Goal: Task Accomplishment & Management: Use online tool/utility

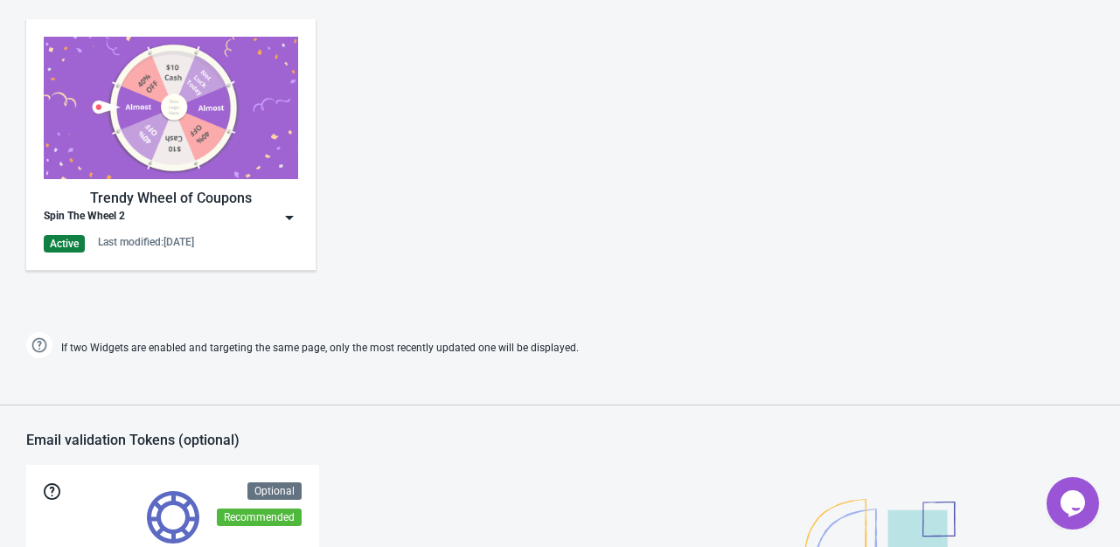
scroll to position [962, 0]
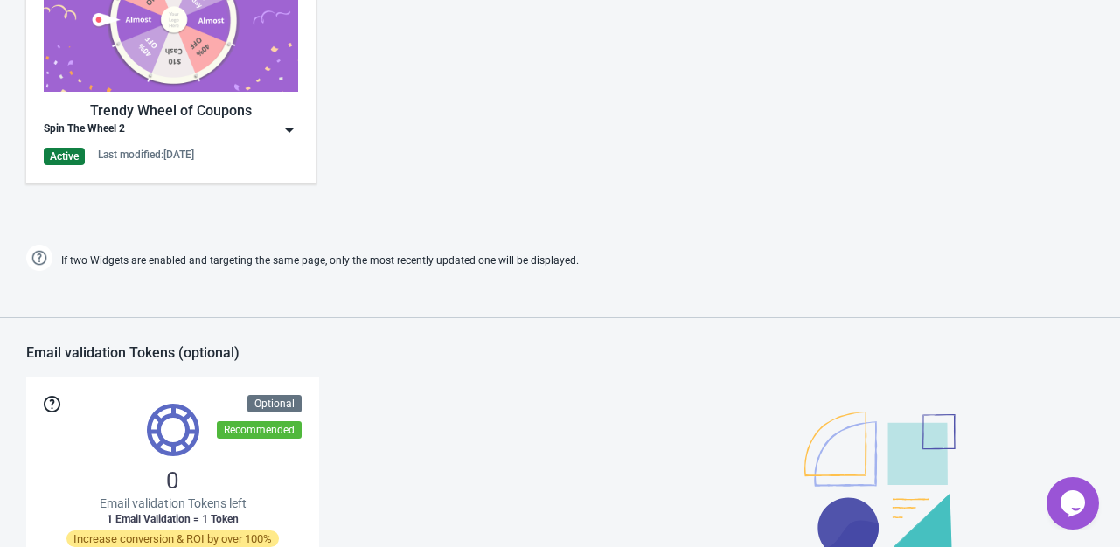
click at [289, 119] on div "Trendy Wheel of Coupons" at bounding box center [171, 111] width 254 height 21
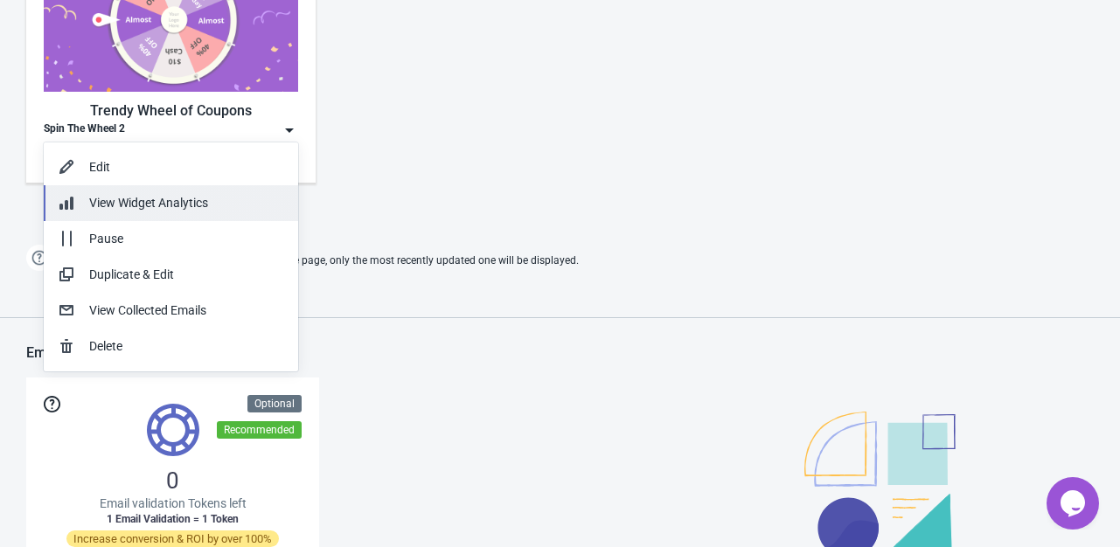
click at [177, 204] on span "View Widget Analytics" at bounding box center [148, 203] width 119 height 14
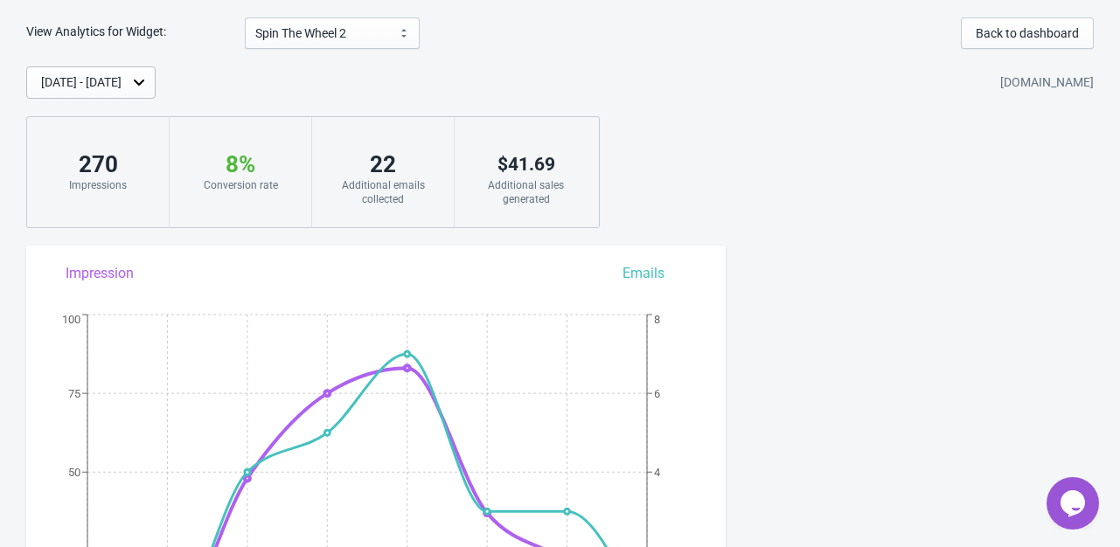
scroll to position [191, 0]
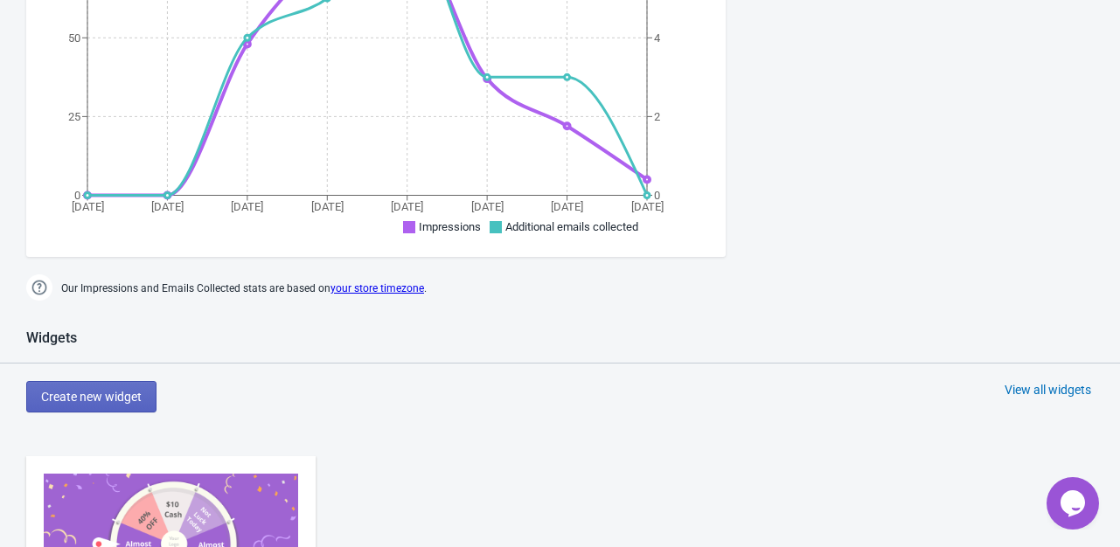
scroll to position [874, 0]
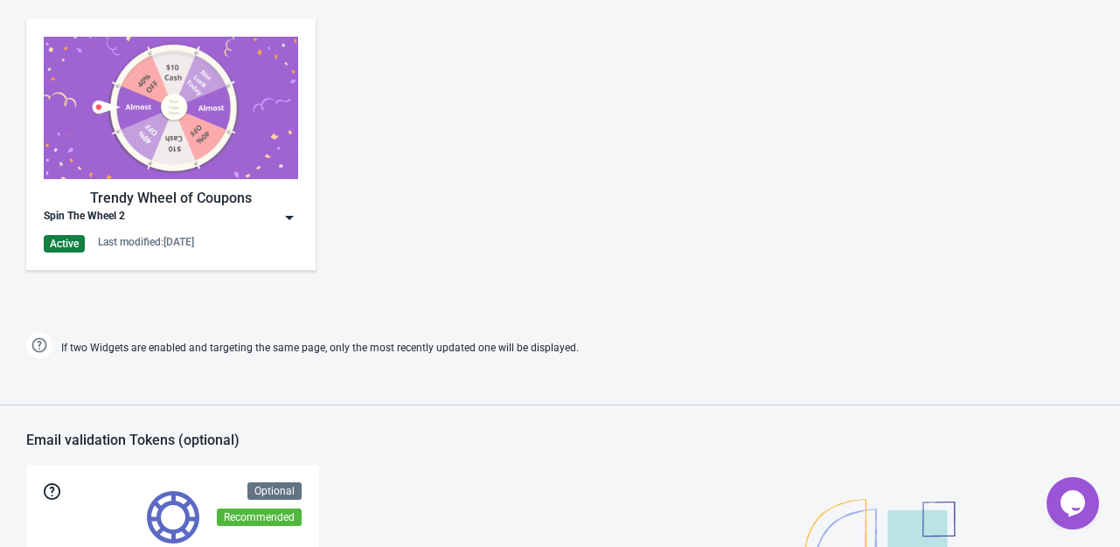
click at [282, 211] on img at bounding box center [289, 217] width 17 height 17
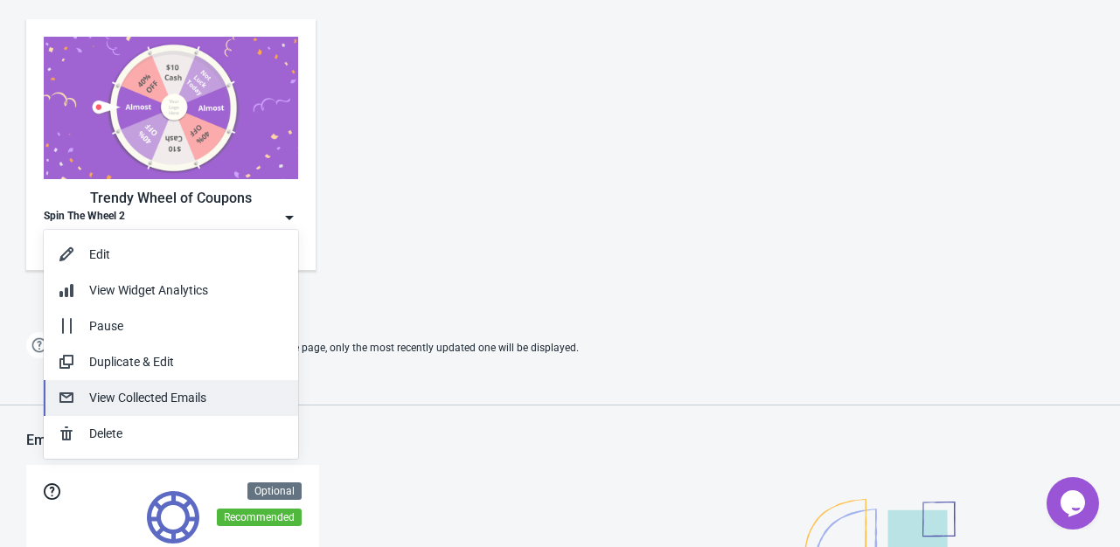
click at [176, 408] on button "View Collected Emails" at bounding box center [171, 398] width 254 height 36
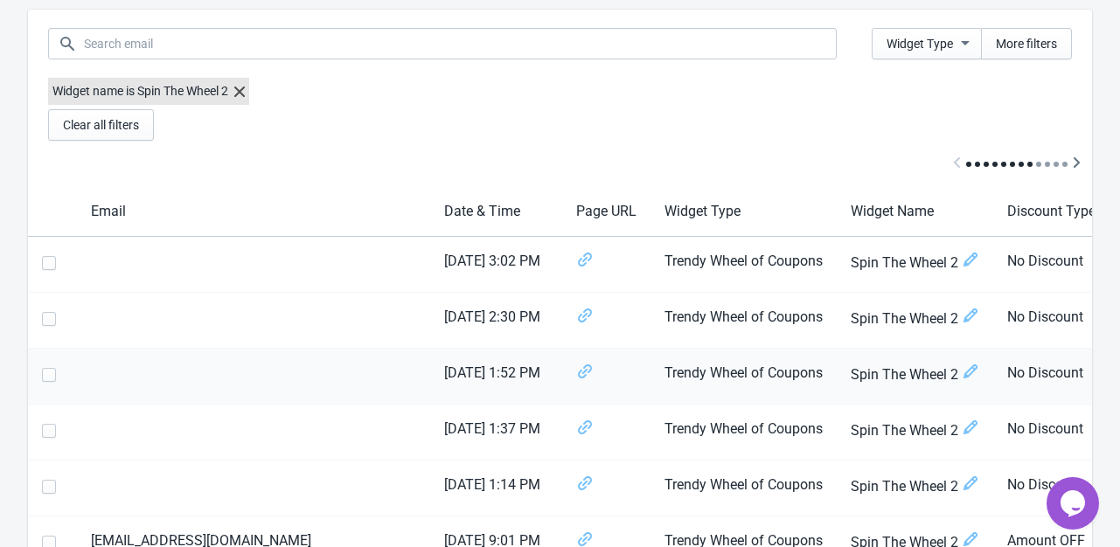
scroll to position [262, 0]
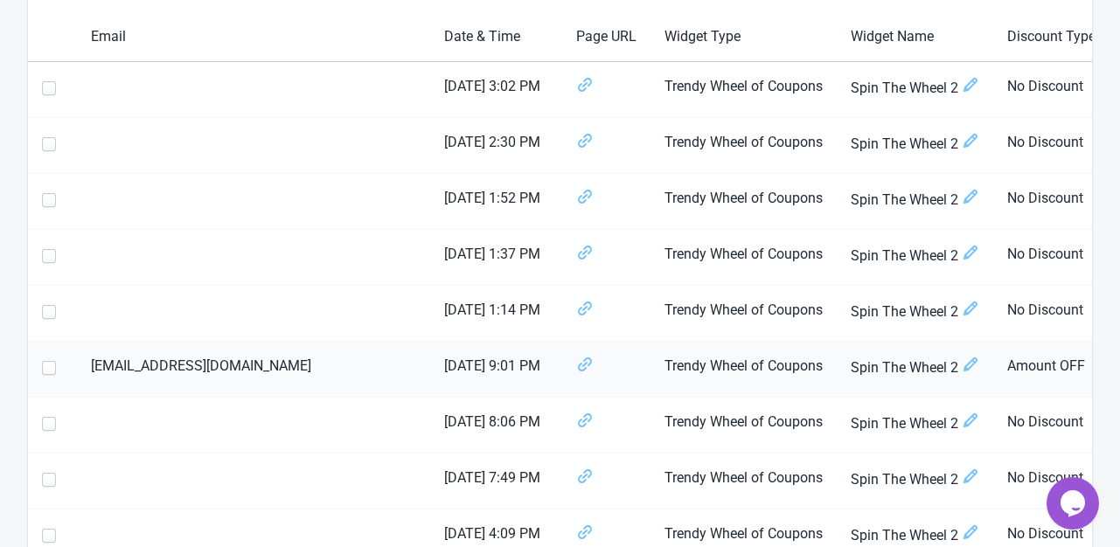
click at [52, 367] on span at bounding box center [49, 368] width 14 height 14
click at [43, 367] on input "checkbox" at bounding box center [42, 376] width 1 height 31
checkbox input "true"
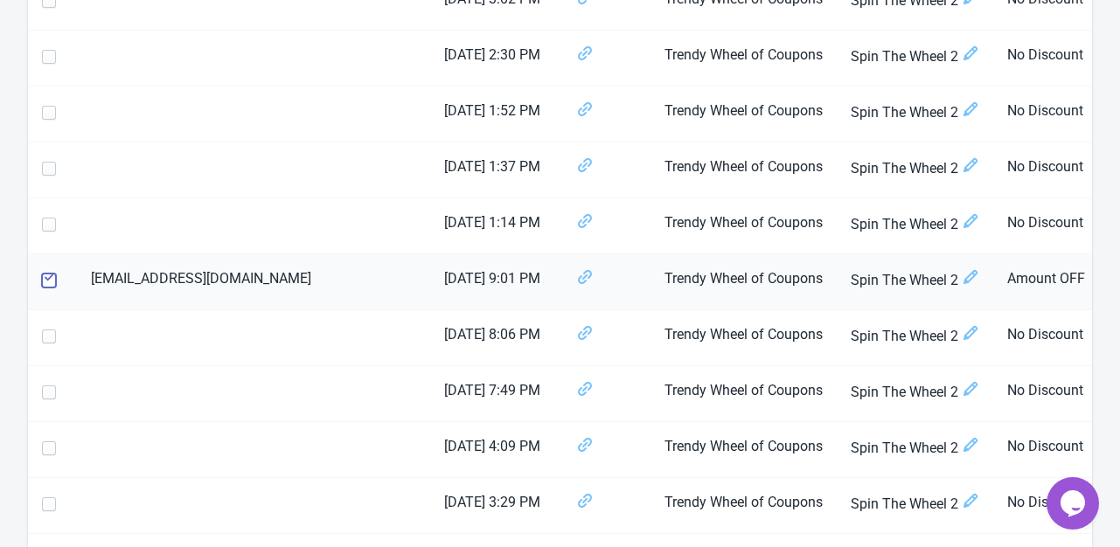
scroll to position [437, 0]
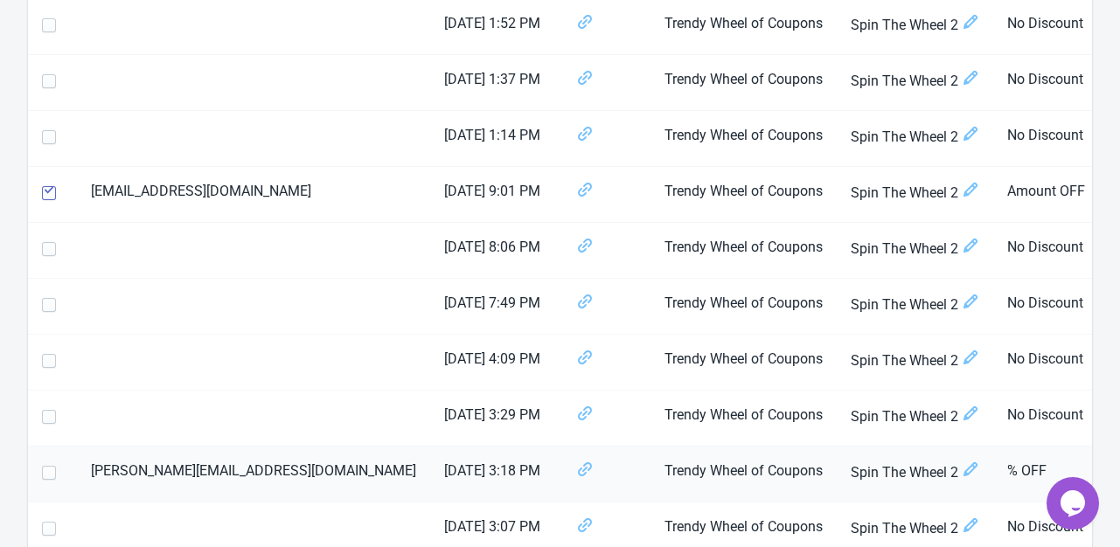
click at [45, 476] on span at bounding box center [49, 473] width 14 height 14
click at [43, 476] on input "checkbox" at bounding box center [42, 481] width 1 height 31
checkbox input "true"
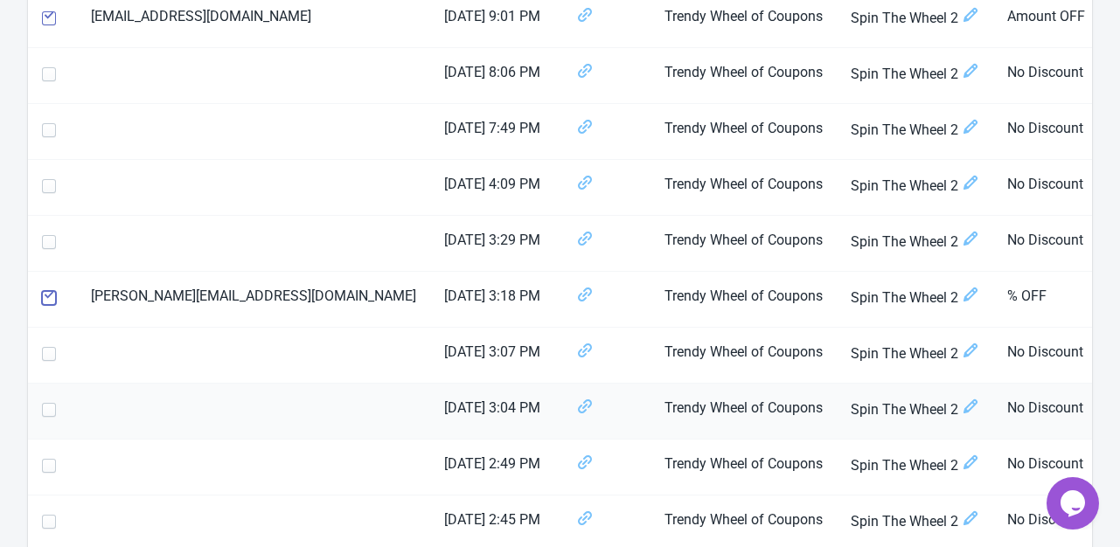
scroll to position [787, 0]
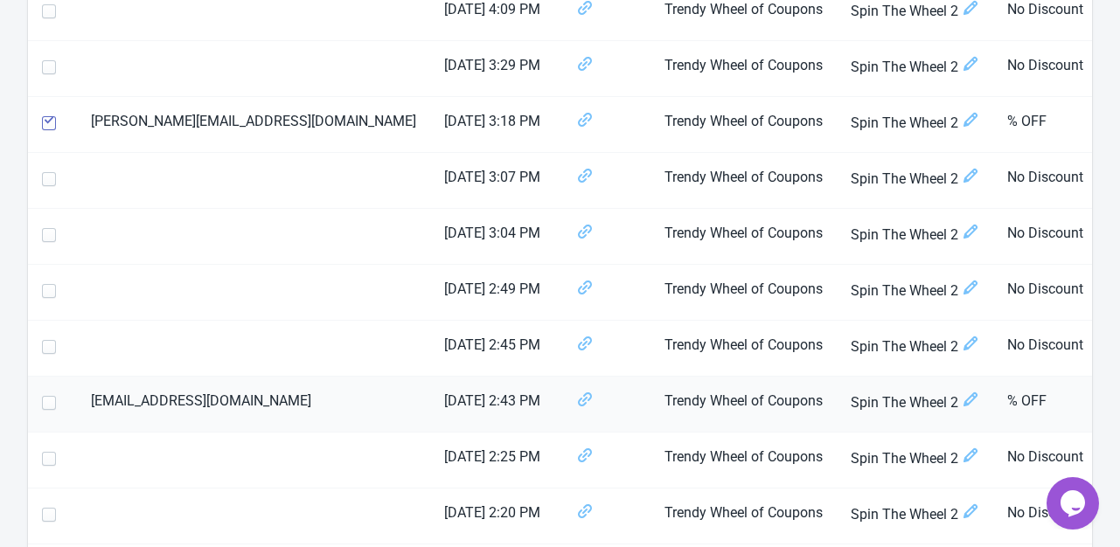
click at [51, 399] on span at bounding box center [49, 403] width 14 height 14
click at [43, 399] on input "checkbox" at bounding box center [42, 411] width 1 height 31
checkbox input "true"
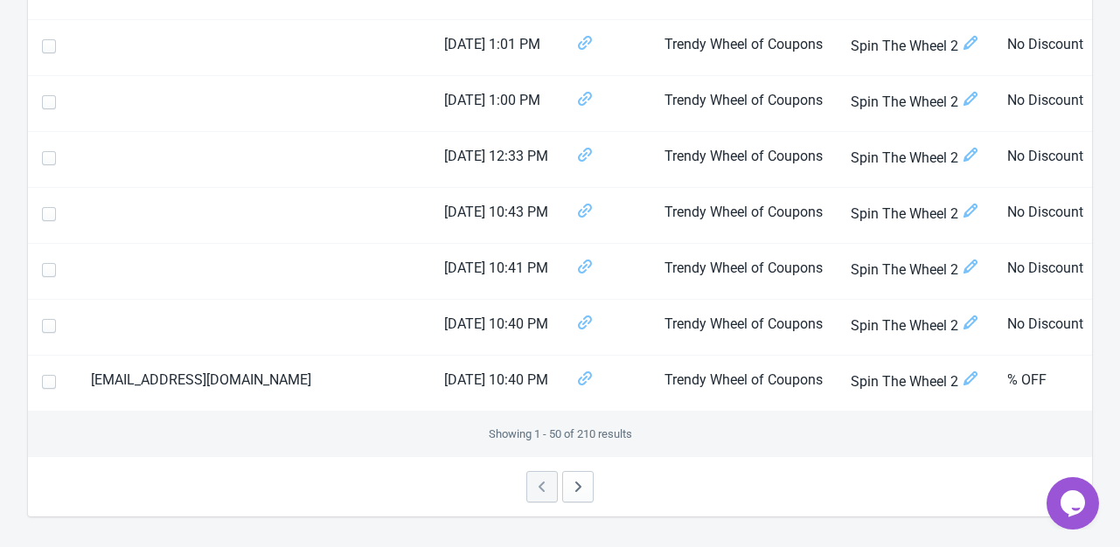
scroll to position [2763, 0]
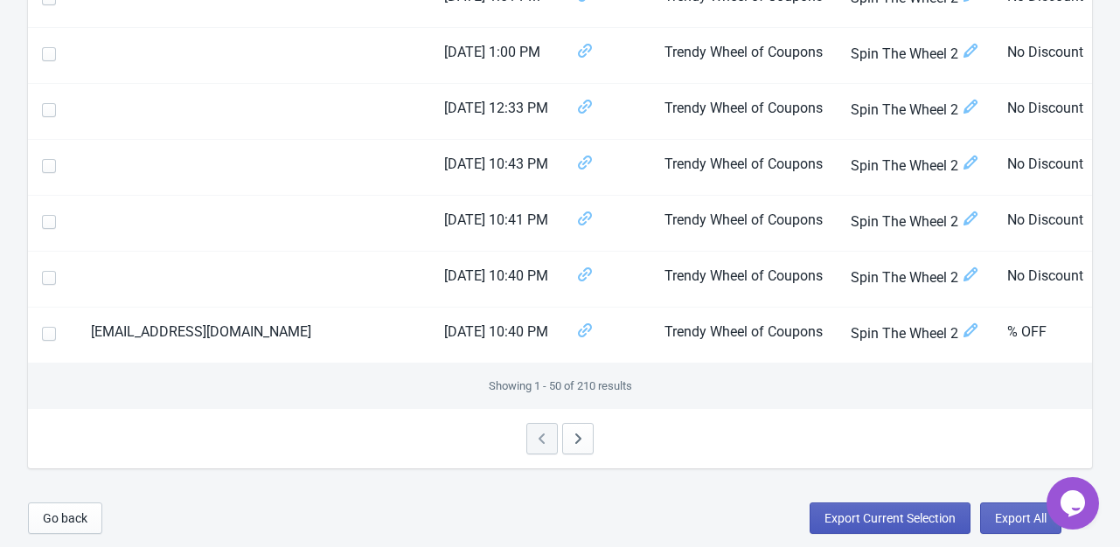
click at [924, 518] on span "Export Current Selection" at bounding box center [890, 518] width 131 height 14
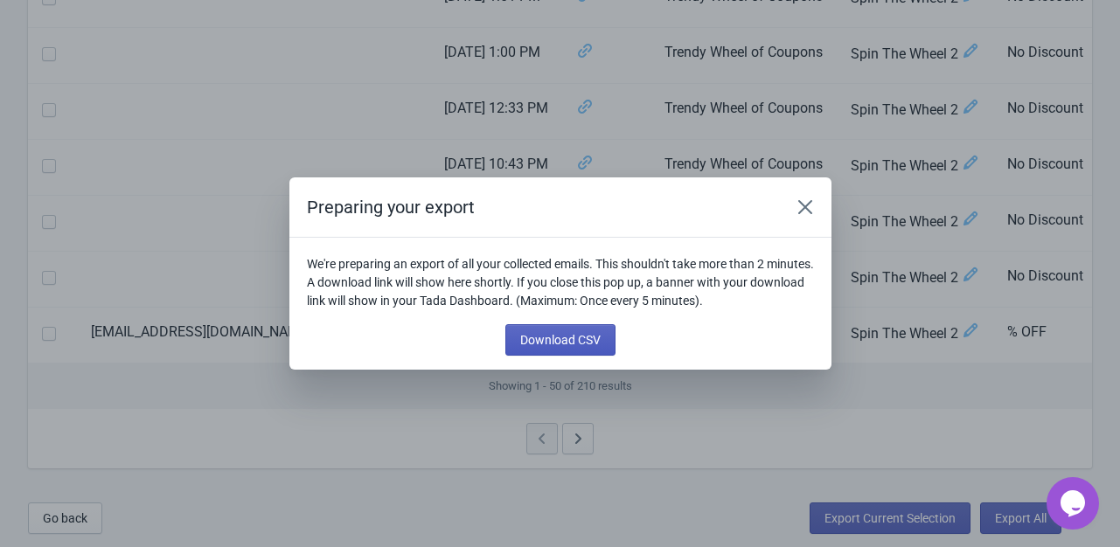
click at [577, 349] on button "Download CSV" at bounding box center [560, 339] width 110 height 31
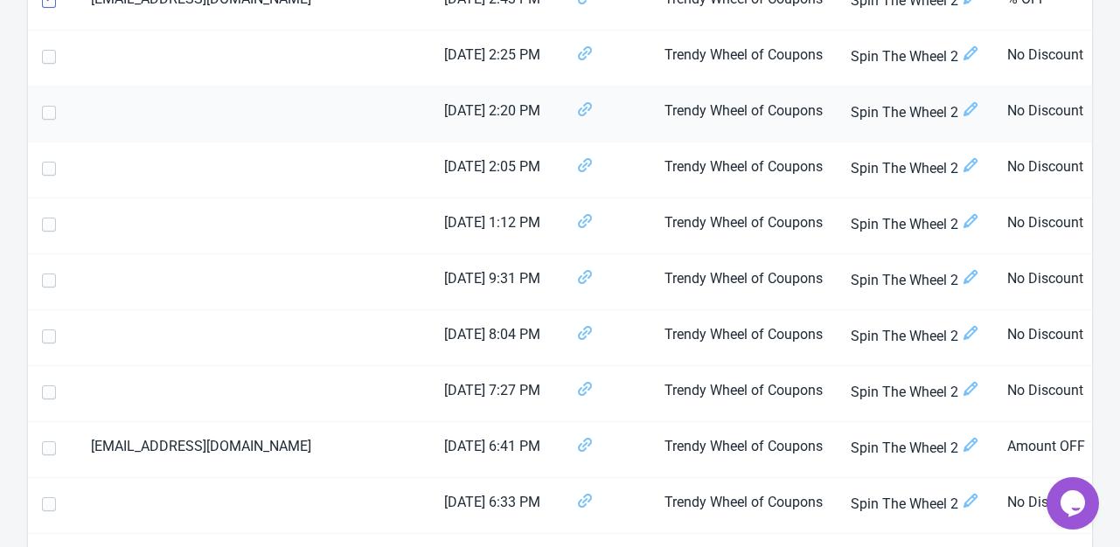
scroll to position [1014, 0]
